Goal: Task Accomplishment & Management: Use online tool/utility

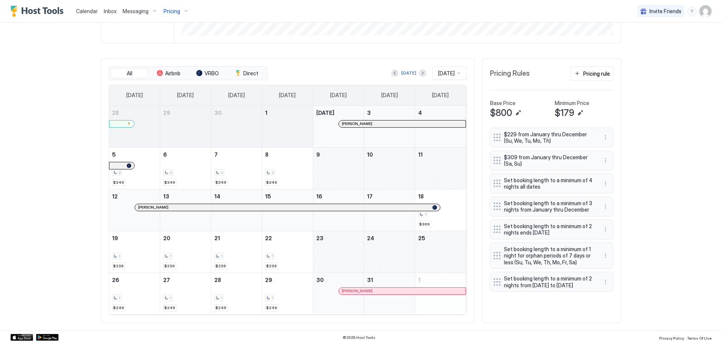
scroll to position [195, 0]
click at [447, 217] on div "1 $369" at bounding box center [440, 208] width 45 height 35
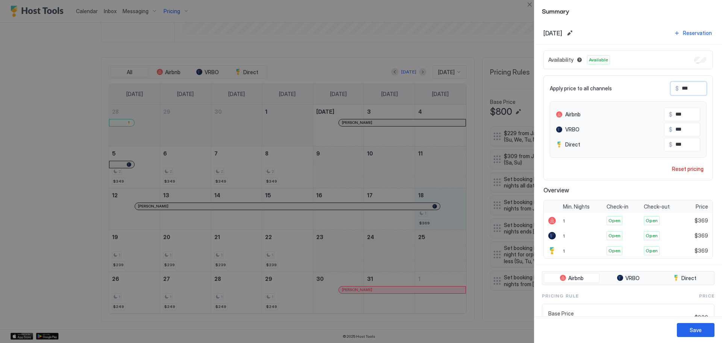
click at [691, 91] on input "***" at bounding box center [709, 88] width 60 height 13
type input "*"
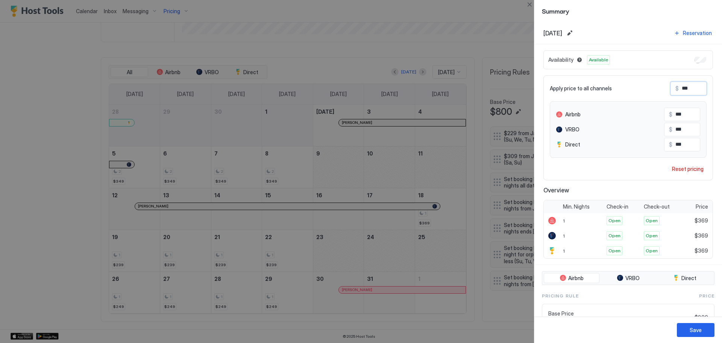
type input "*"
type input "**"
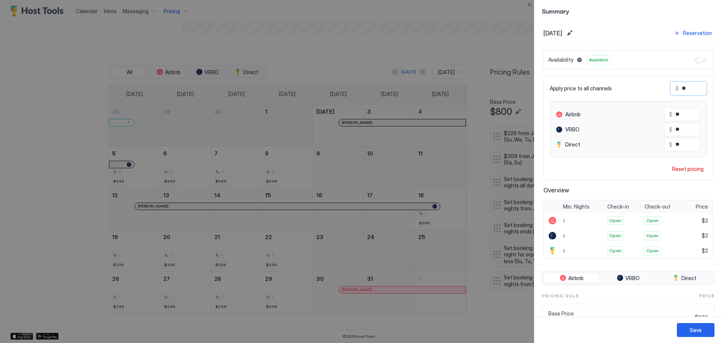
type input "***"
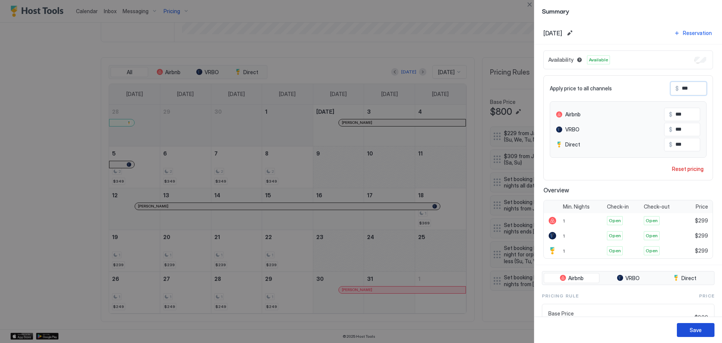
click at [691, 328] on div "Save" at bounding box center [696, 330] width 12 height 8
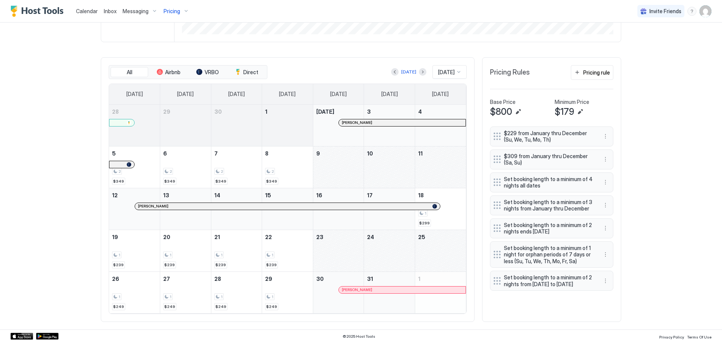
click at [138, 11] on span "Messaging" at bounding box center [136, 11] width 26 height 7
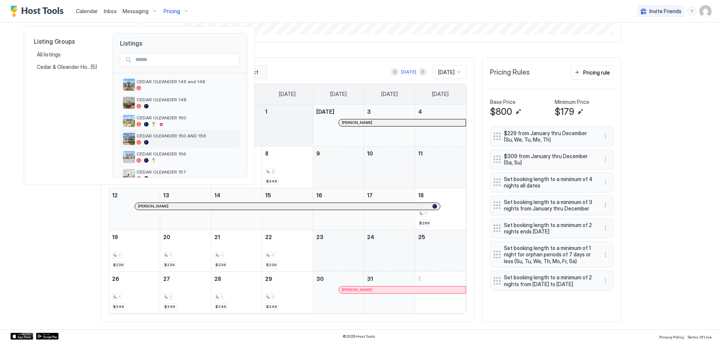
scroll to position [143, 0]
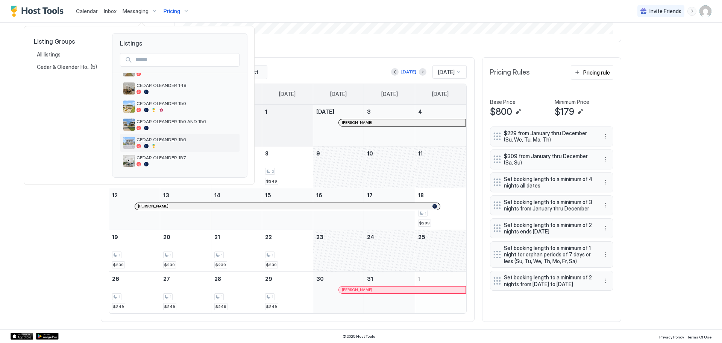
click at [173, 144] on div at bounding box center [187, 146] width 100 height 5
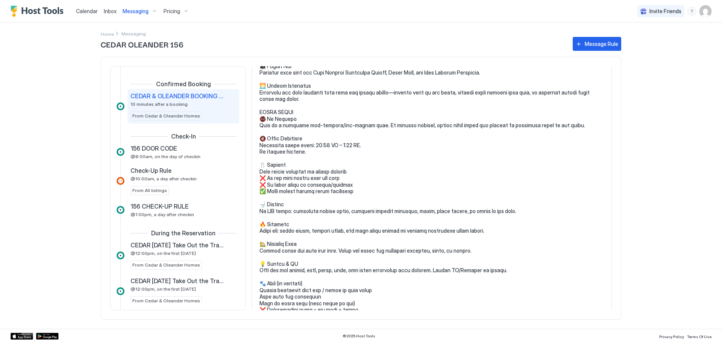
scroll to position [301, 0]
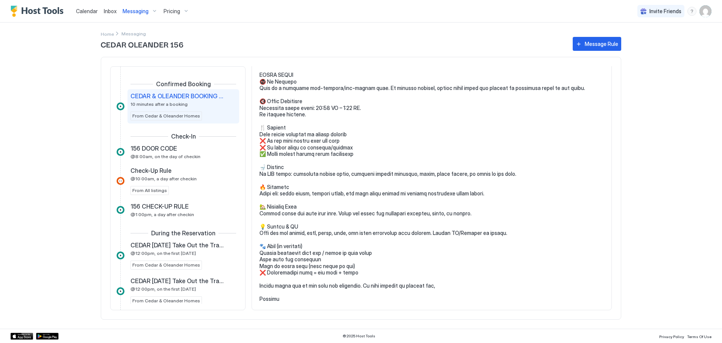
click at [295, 301] on pre at bounding box center [432, 58] width 345 height 487
click at [293, 299] on pre at bounding box center [432, 58] width 345 height 487
click at [199, 101] on div "CEDAR & OLEANDER BOOKING CONFIRMED 10 minutes after a booking" at bounding box center [178, 99] width 95 height 15
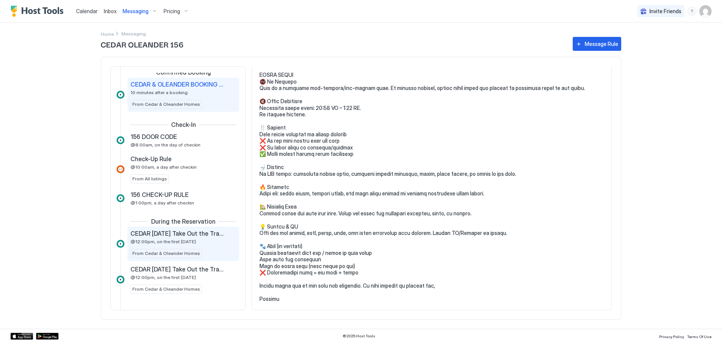
scroll to position [0, 0]
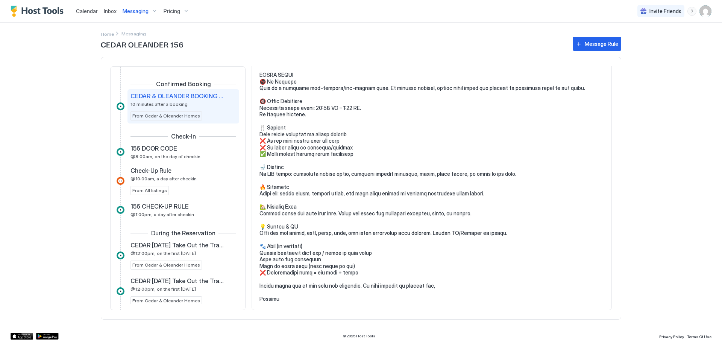
click at [107, 12] on span "Inbox" at bounding box center [110, 11] width 13 height 6
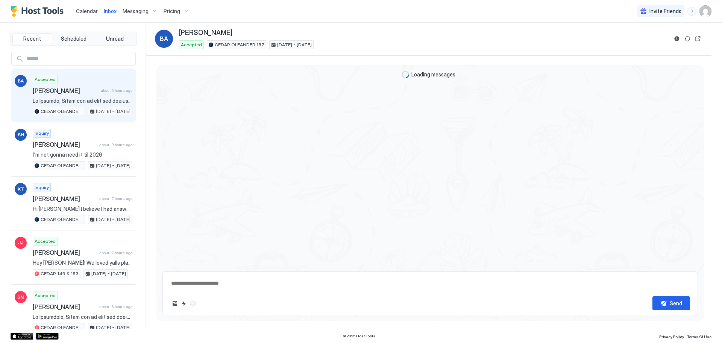
type textarea "*"
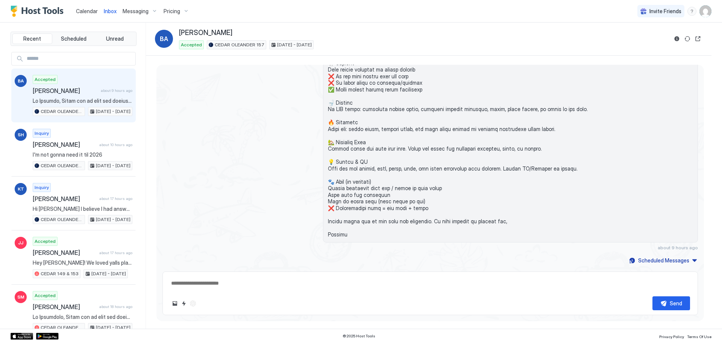
click at [85, 10] on span "Calendar" at bounding box center [87, 11] width 22 height 6
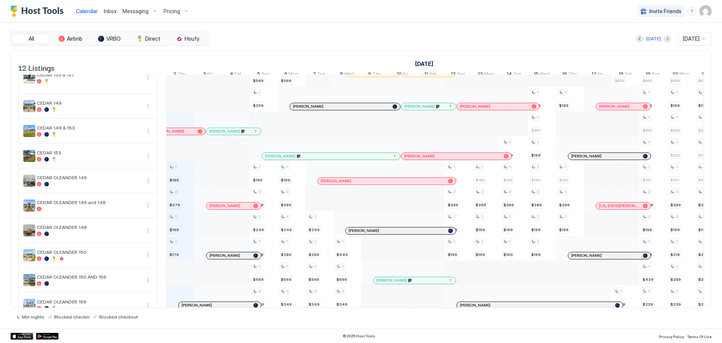
scroll to position [83, 0]
